Goal: Navigation & Orientation: Understand site structure

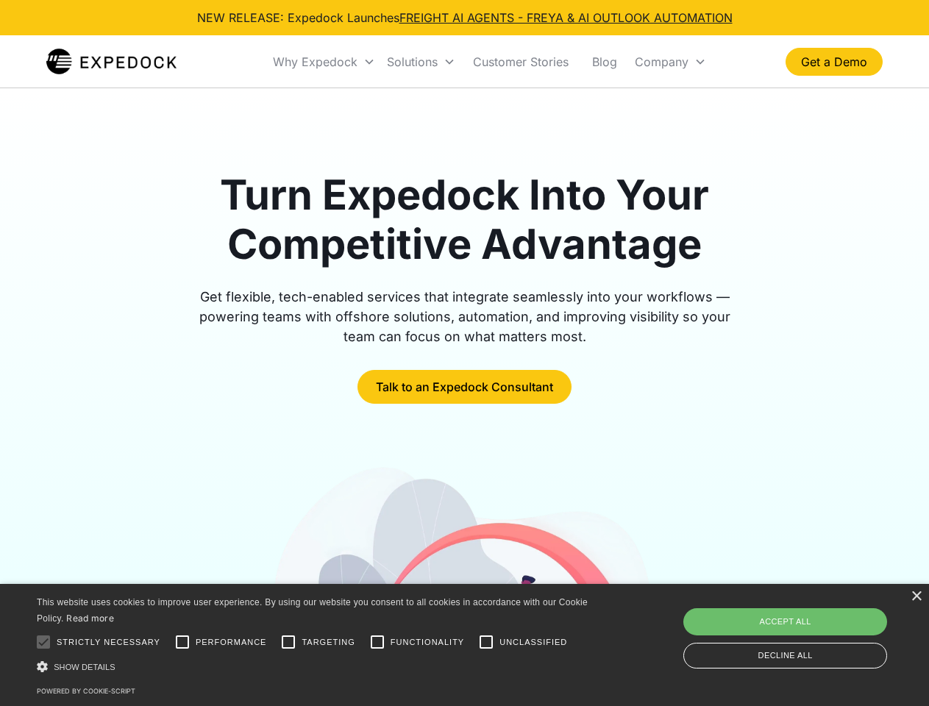
click at [324, 62] on div "Why Expedock" at bounding box center [315, 61] width 85 height 15
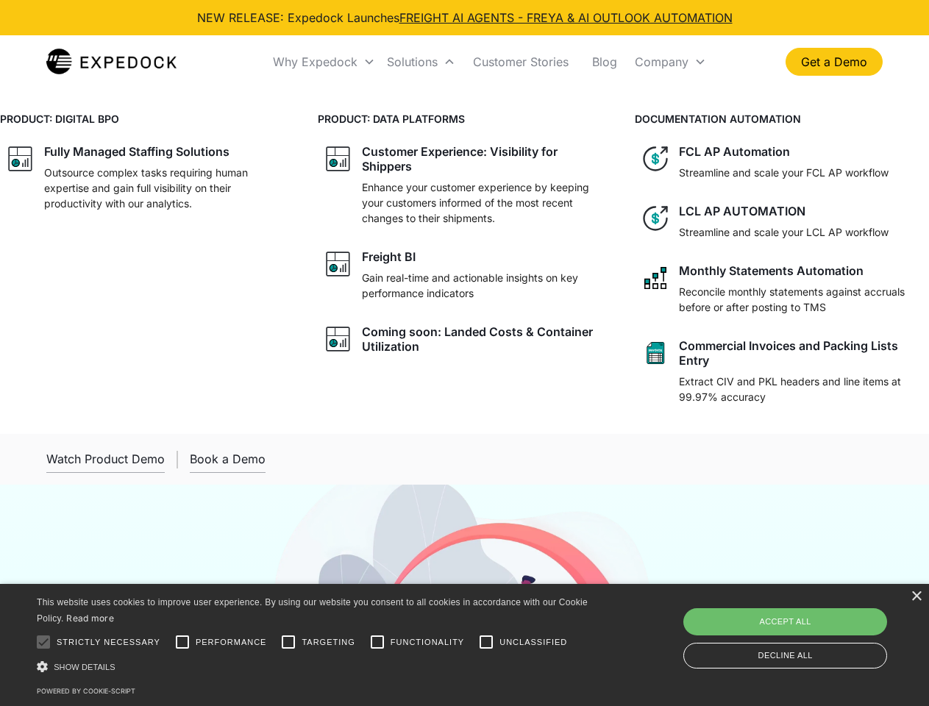
click at [421, 62] on div "Solutions" at bounding box center [412, 61] width 51 height 15
click at [670, 62] on div "Company" at bounding box center [662, 61] width 54 height 15
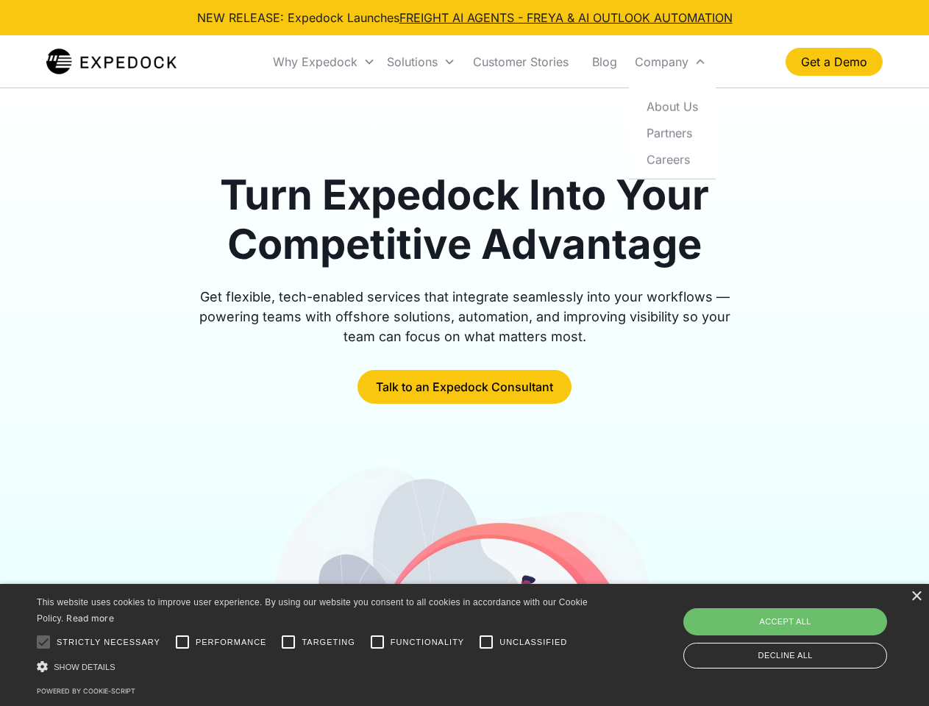
click at [43, 642] on div at bounding box center [43, 641] width 29 height 29
click at [182, 642] on input "Performance" at bounding box center [182, 641] width 29 height 29
checkbox input "true"
click at [288, 642] on input "Targeting" at bounding box center [288, 641] width 29 height 29
checkbox input "true"
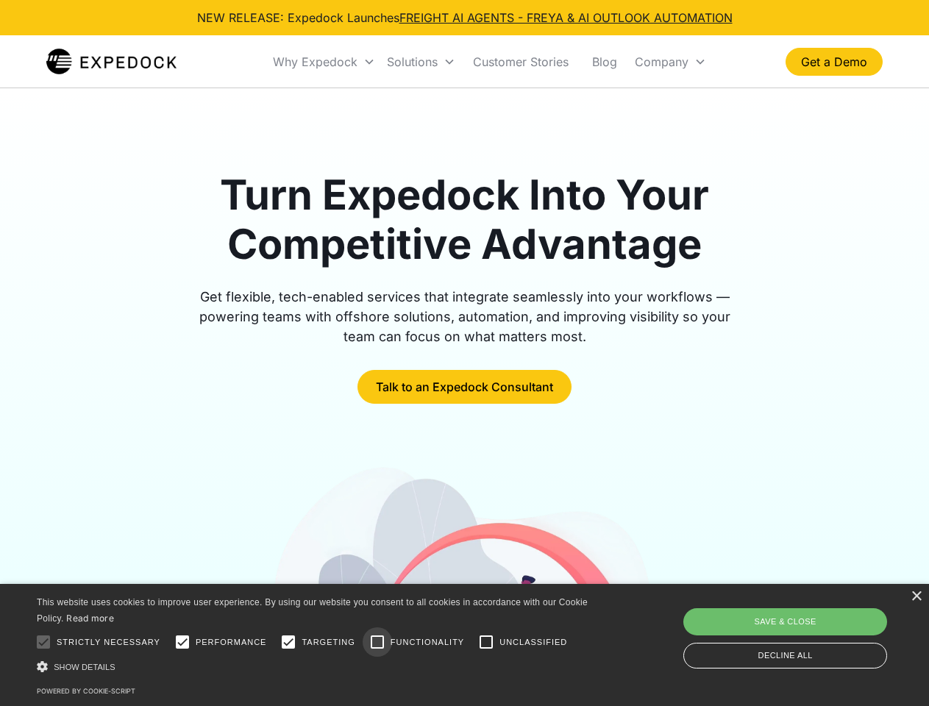
click at [377, 642] on input "Functionality" at bounding box center [377, 641] width 29 height 29
checkbox input "true"
click at [486, 642] on input "Unclassified" at bounding box center [485, 641] width 29 height 29
checkbox input "true"
click at [315, 666] on div "Show details Hide details" at bounding box center [315, 666] width 556 height 15
